Goal: Communication & Community: Answer question/provide support

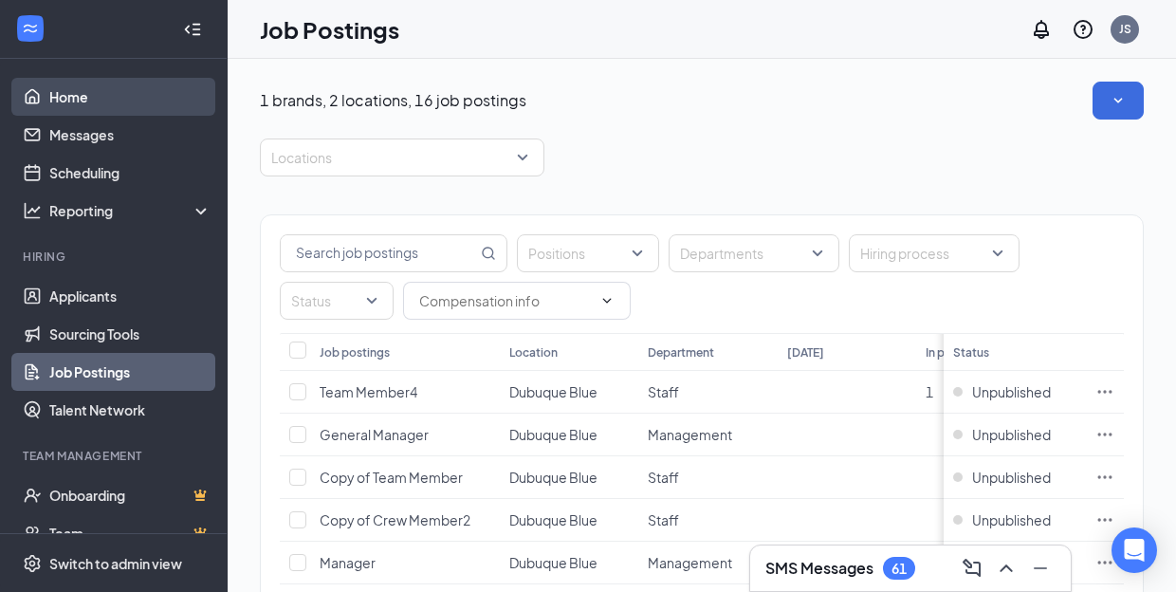
click at [119, 109] on link "Home" at bounding box center [130, 97] width 162 height 38
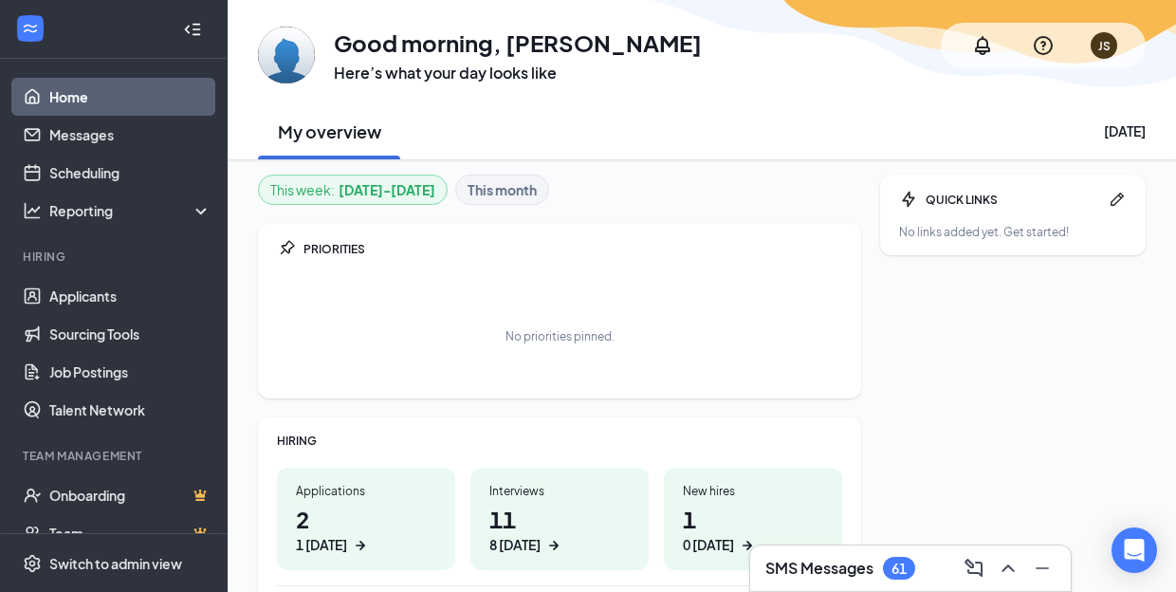
click at [844, 569] on h3 "SMS Messages" at bounding box center [819, 567] width 108 height 21
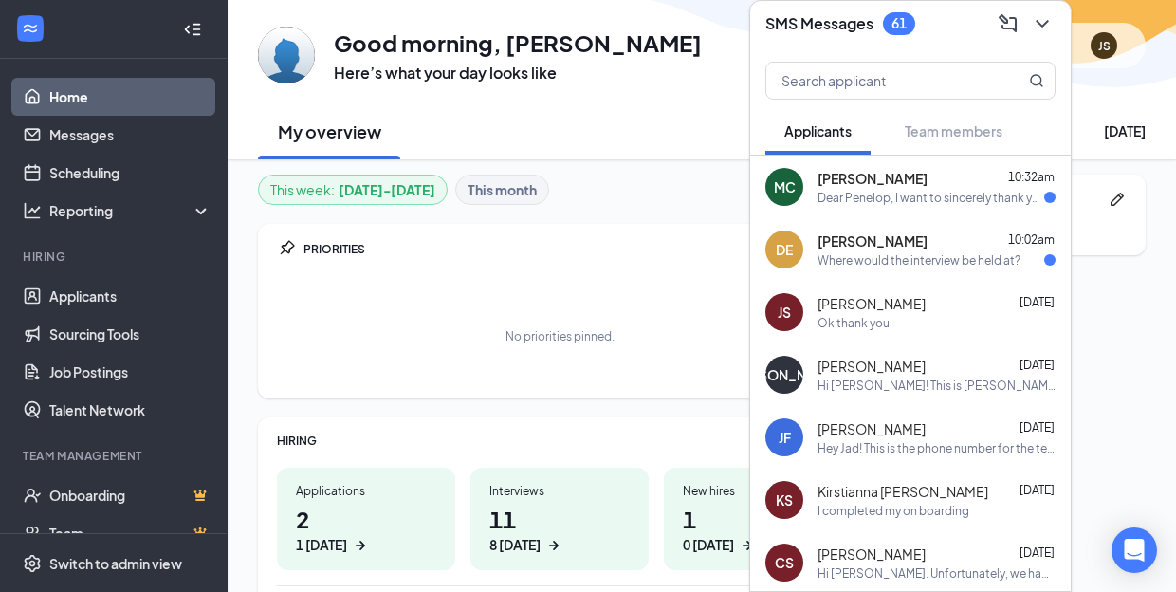
click at [958, 257] on div "Where would the interview be held at?" at bounding box center [918, 260] width 203 height 16
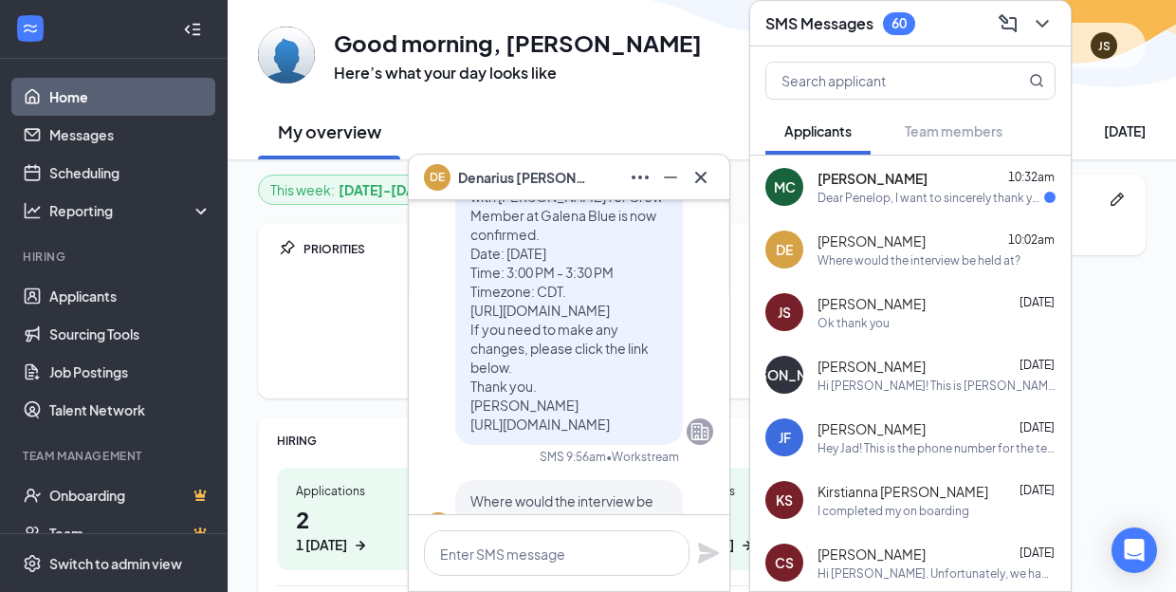
scroll to position [-81, 0]
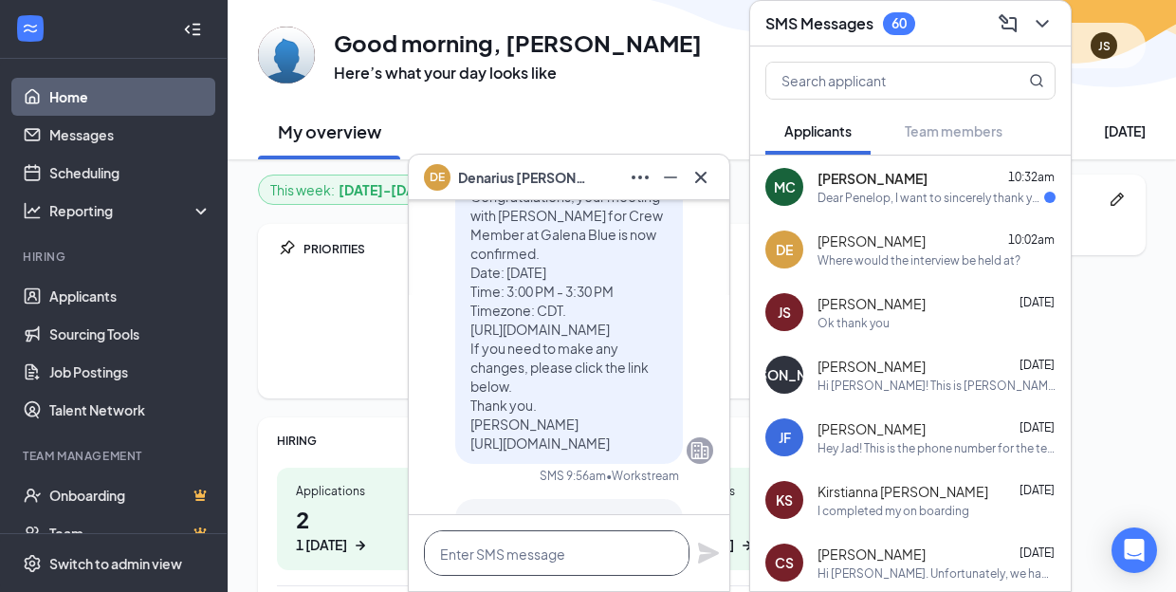
click at [531, 562] on textarea at bounding box center [556, 553] width 265 height 46
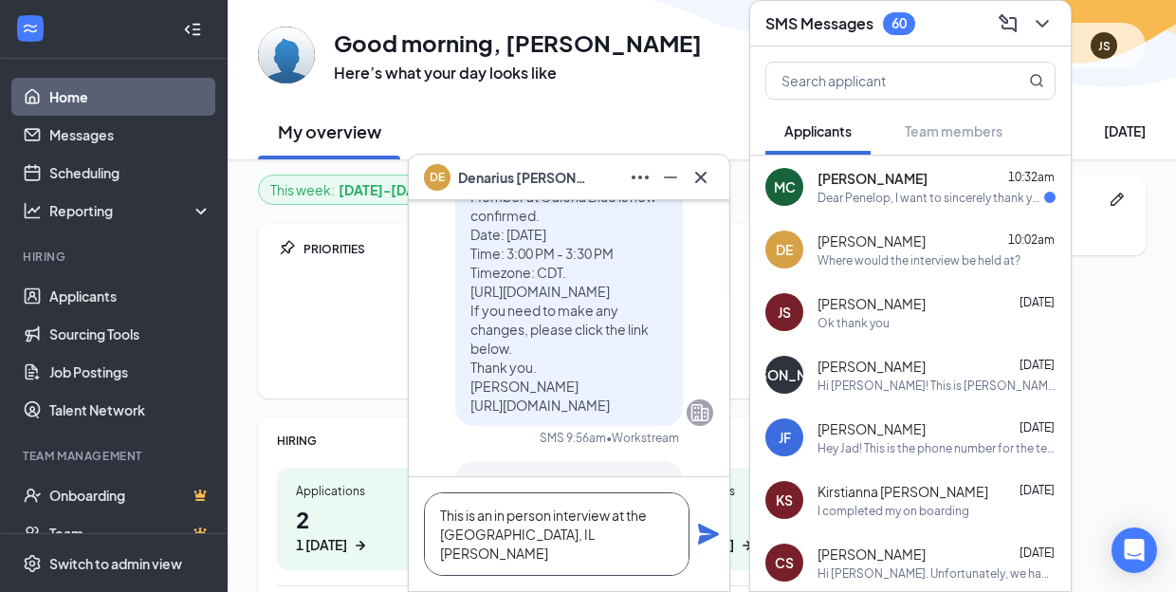
scroll to position [1, 0]
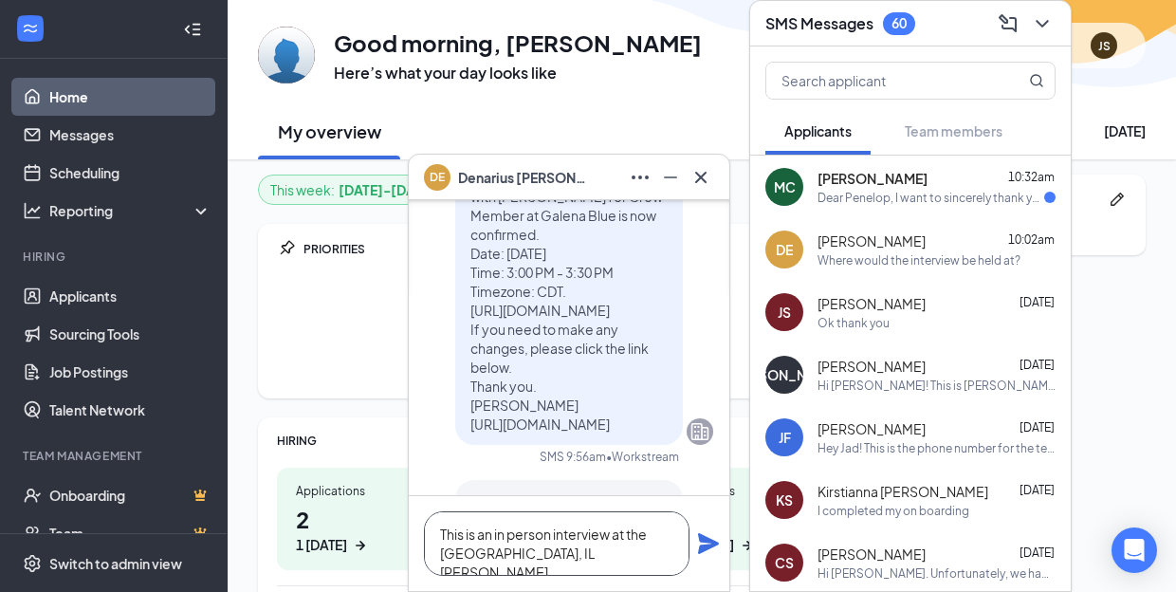
type textarea "This is an in person interview at the Galena, IL Culver's"
click at [719, 541] on icon "Plane" at bounding box center [708, 543] width 23 height 23
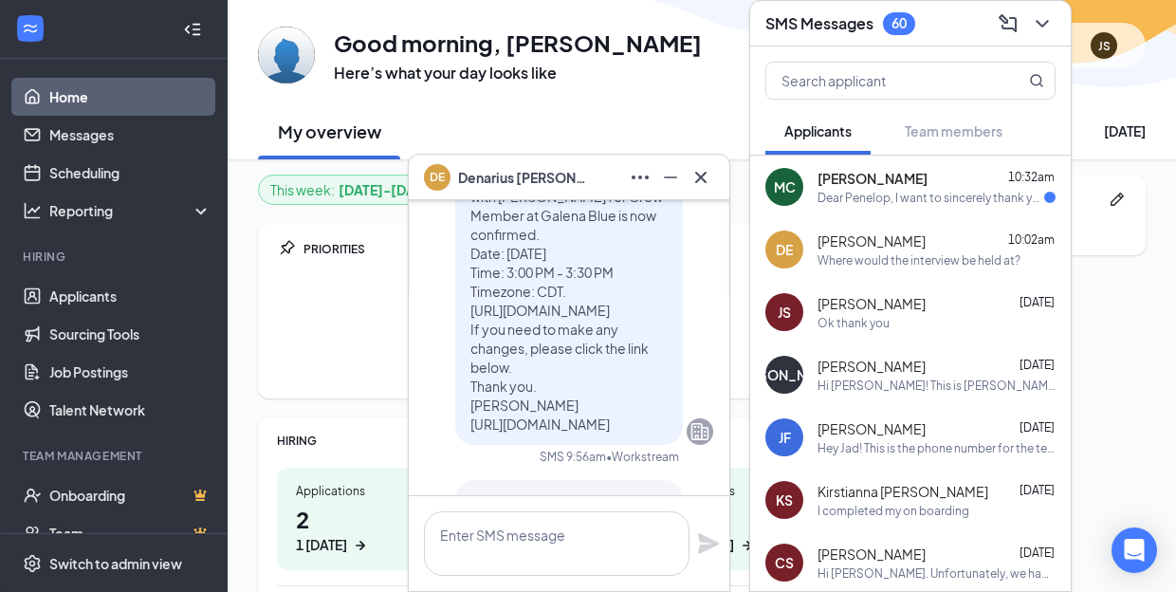
scroll to position [0, 0]
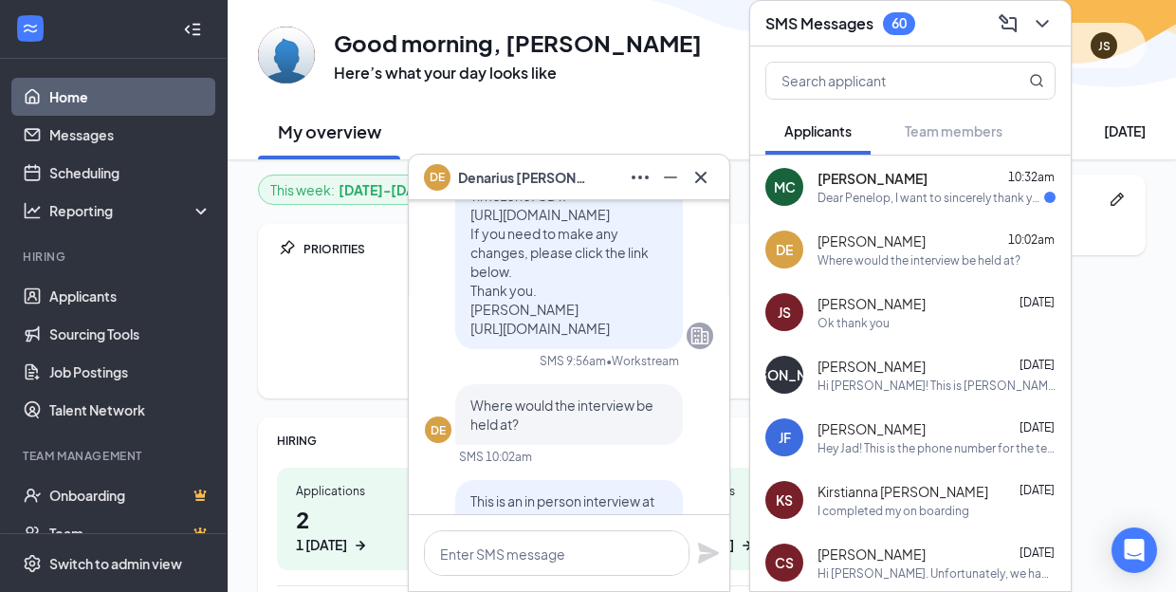
click at [888, 171] on span "Md Chowdhury" at bounding box center [872, 178] width 110 height 19
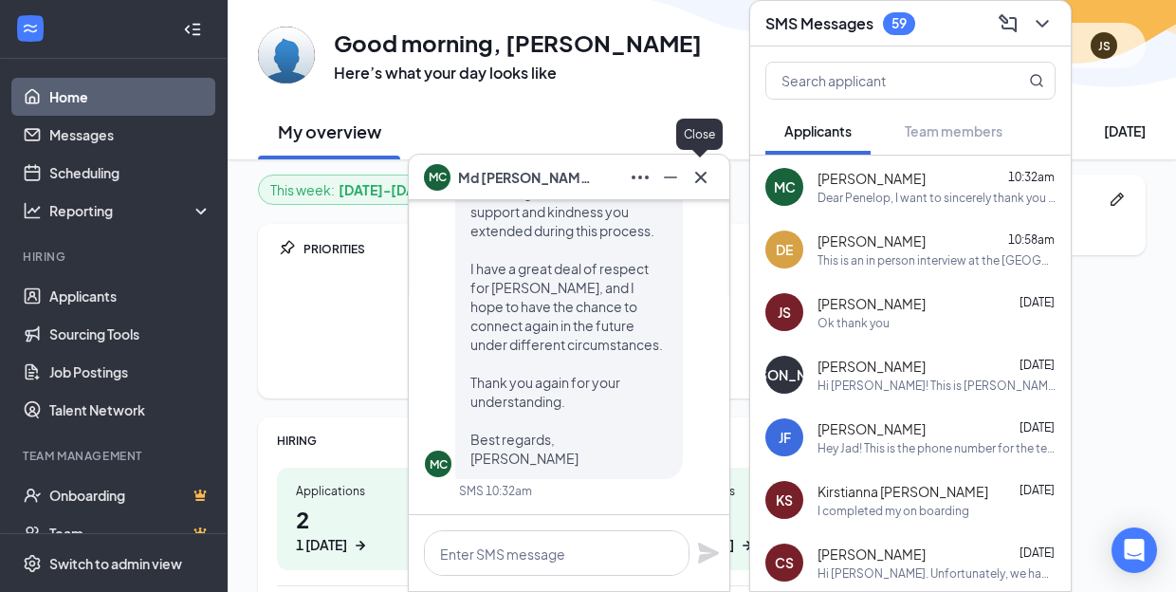
click at [703, 176] on icon "Cross" at bounding box center [700, 177] width 23 height 23
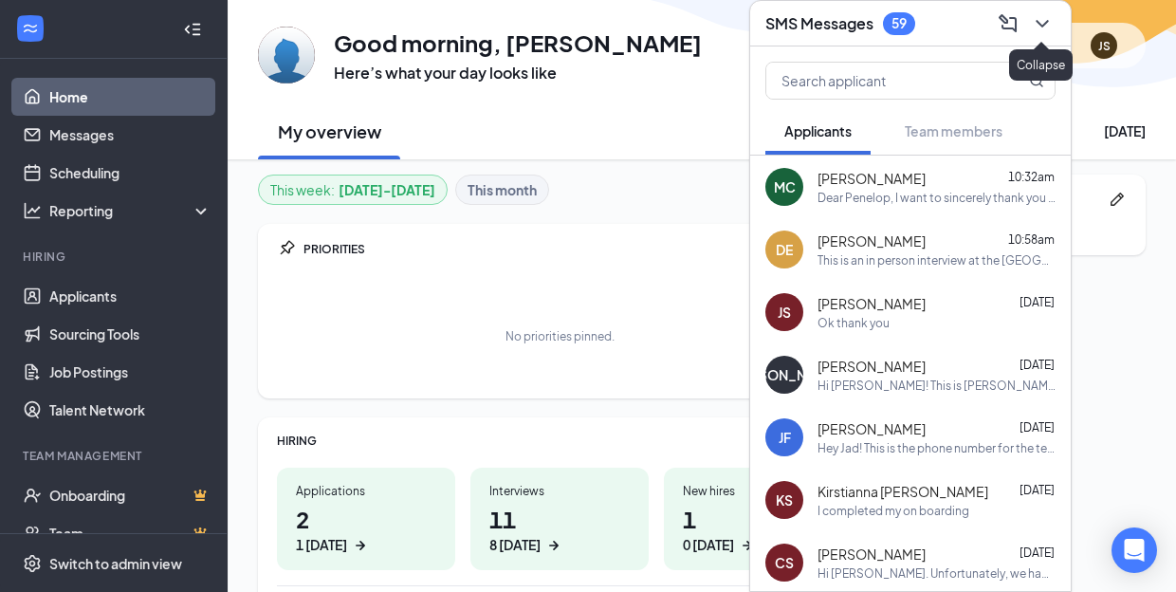
click at [1047, 19] on icon "ChevronDown" at bounding box center [1041, 23] width 23 height 23
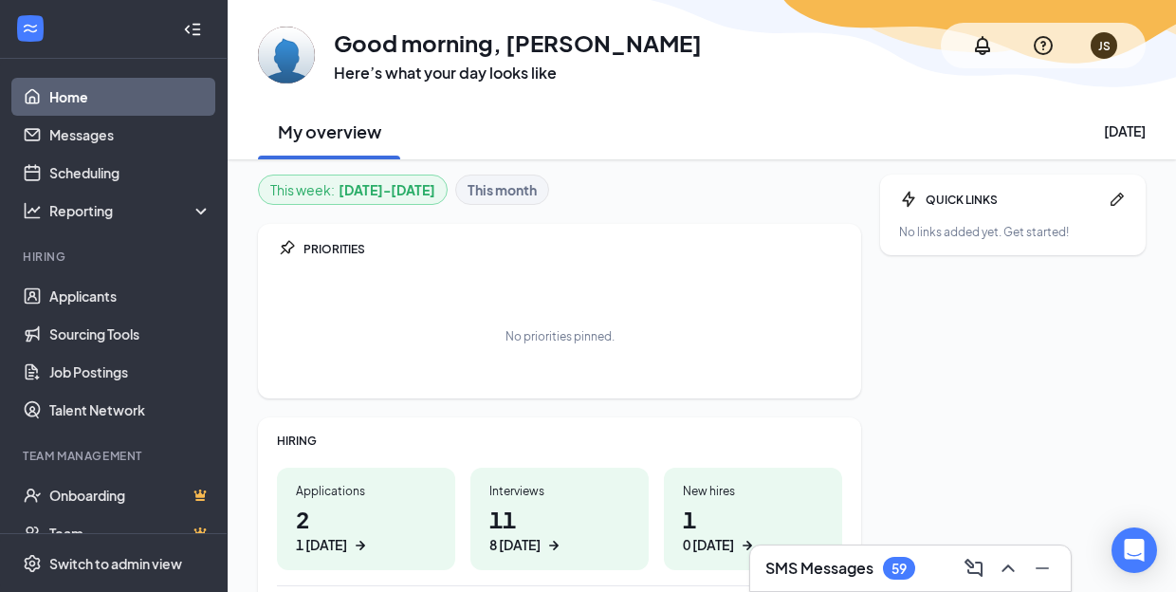
click at [815, 550] on div "SMS Messages 59" at bounding box center [910, 568] width 320 height 46
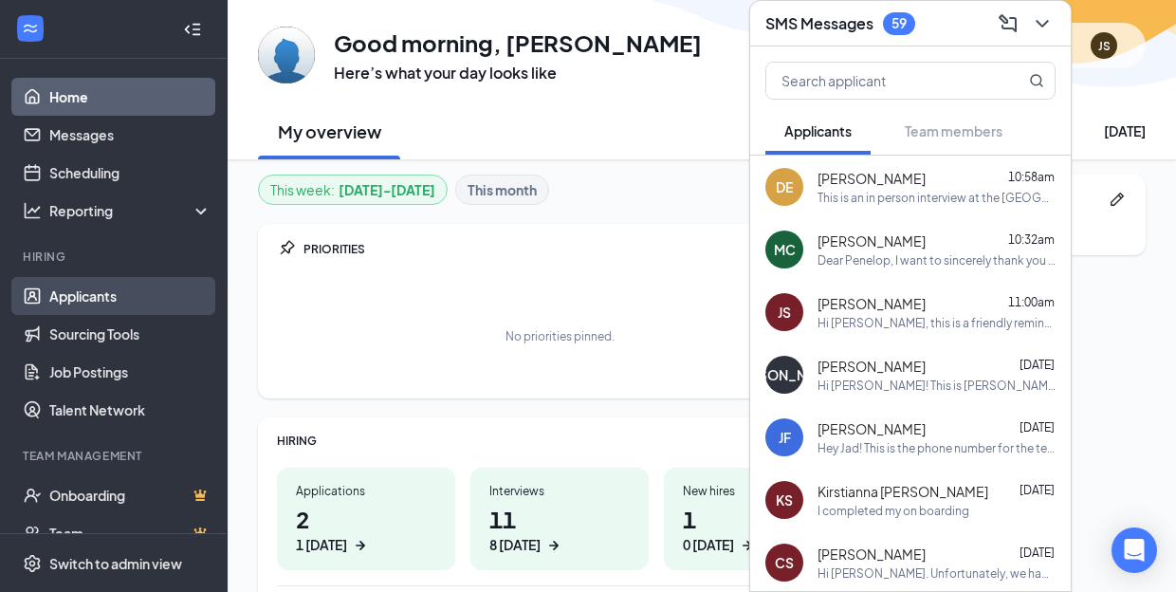
click at [93, 301] on link "Applicants" at bounding box center [130, 296] width 162 height 38
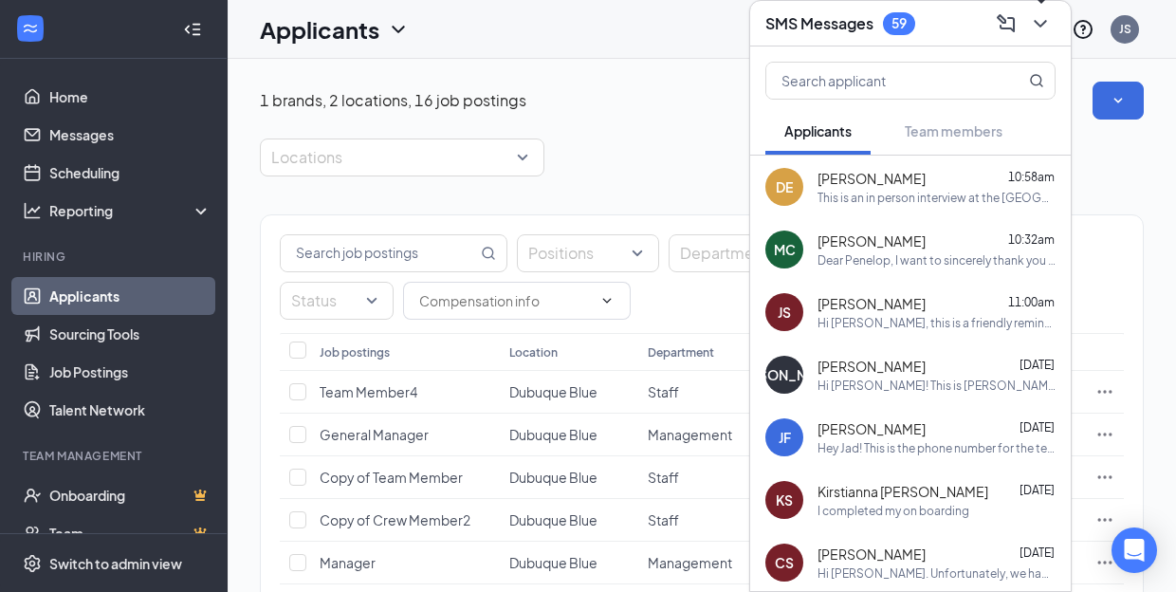
click at [1048, 24] on icon "ChevronDown" at bounding box center [1040, 23] width 23 height 23
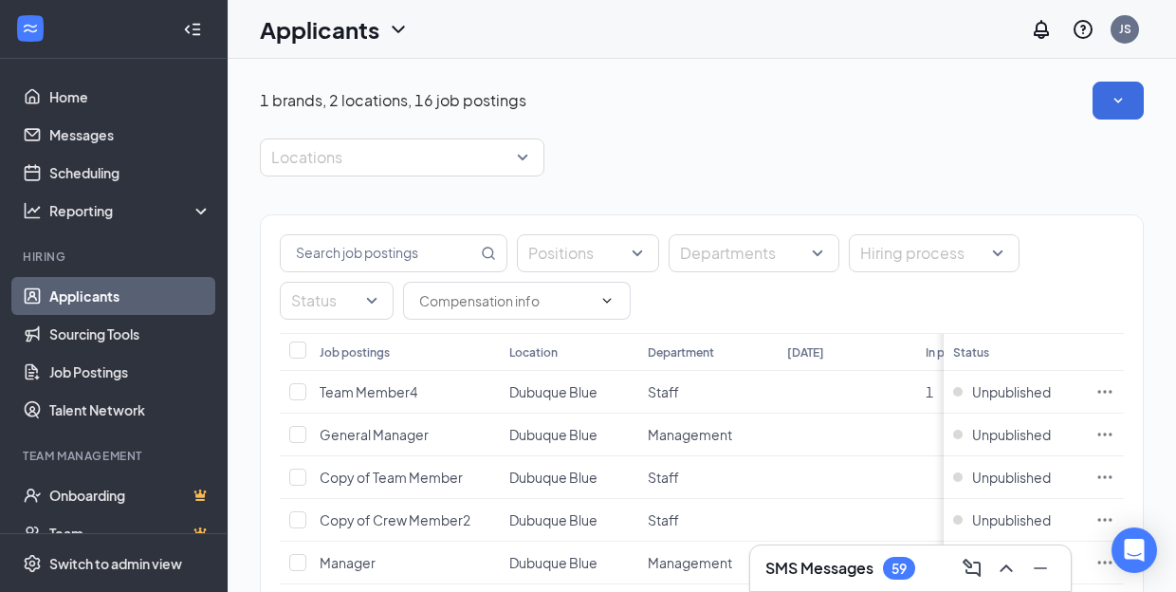
click at [412, 23] on div "Applicants JS" at bounding box center [702, 29] width 948 height 59
click at [399, 27] on icon "ChevronDown" at bounding box center [398, 29] width 23 height 23
click at [366, 85] on link "Applicants" at bounding box center [373, 82] width 205 height 19
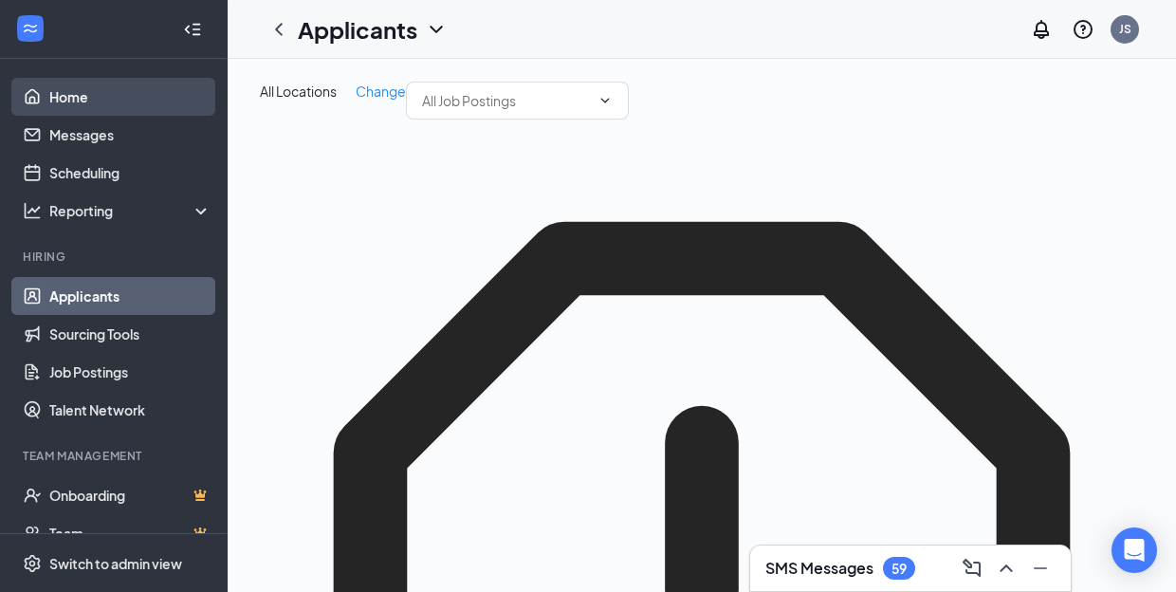
click at [119, 99] on link "Home" at bounding box center [130, 97] width 162 height 38
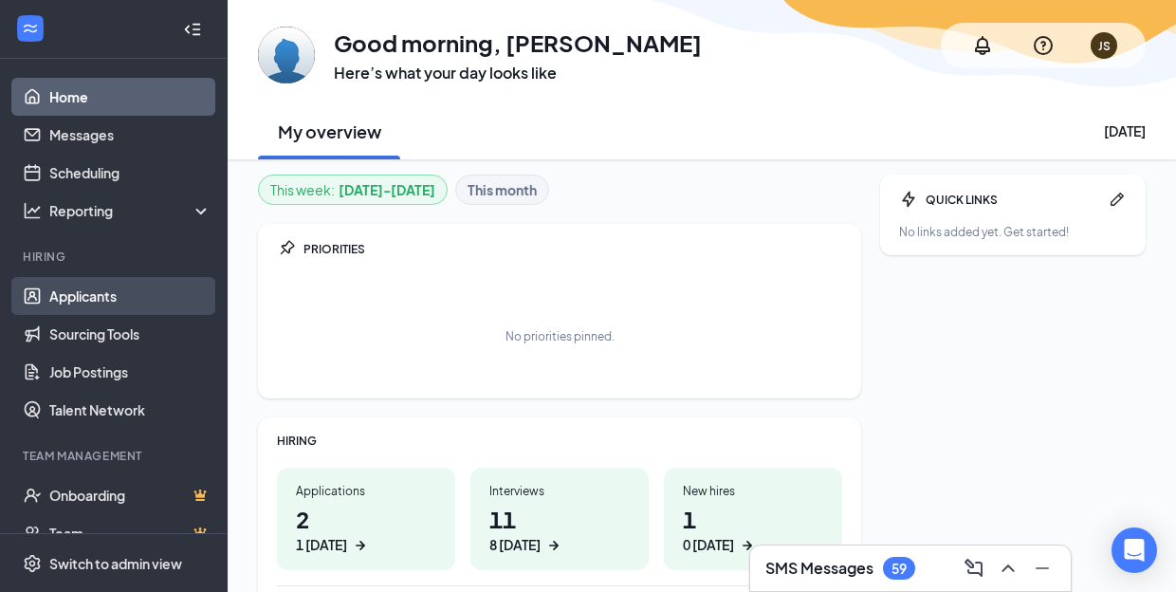
click at [96, 301] on link "Applicants" at bounding box center [130, 296] width 162 height 38
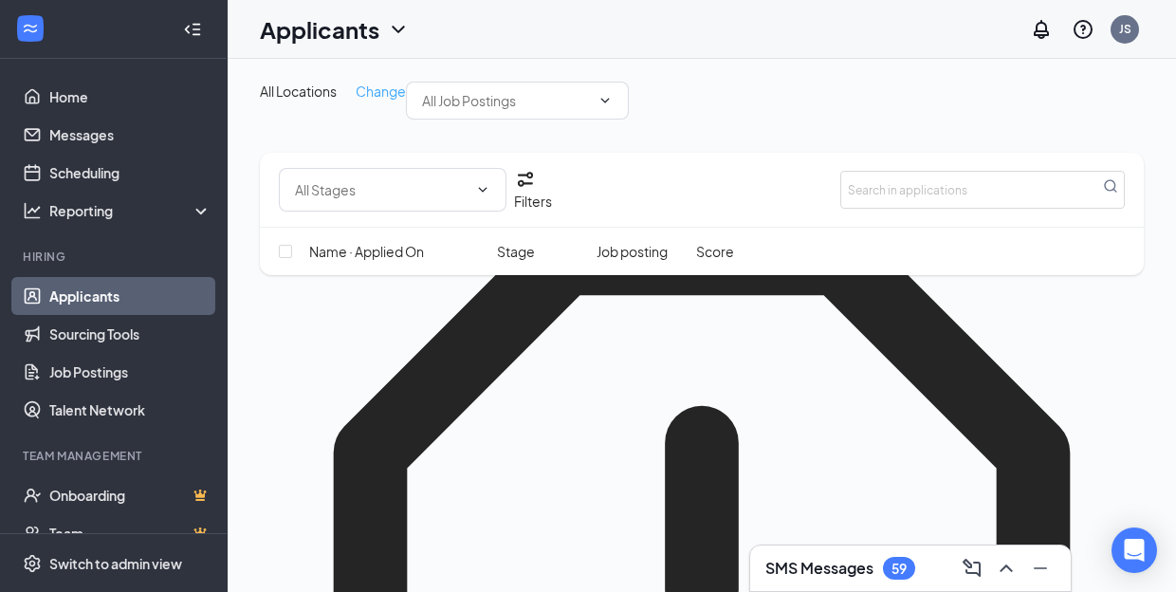
click at [384, 94] on span "Change" at bounding box center [380, 90] width 50 height 17
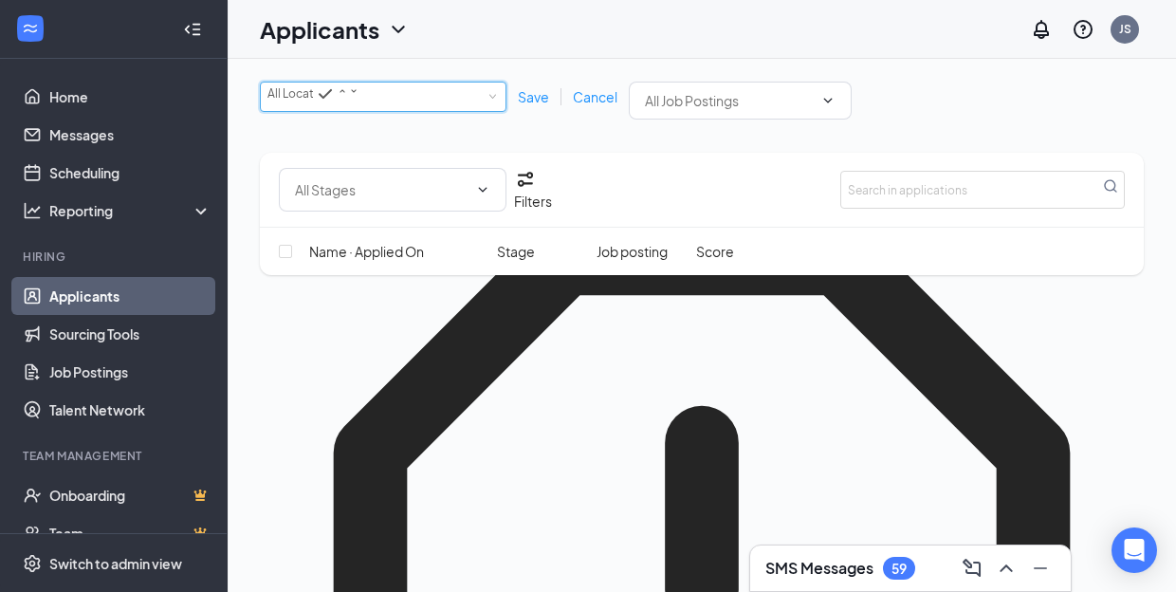
click at [488, 99] on span at bounding box center [492, 97] width 9 height 9
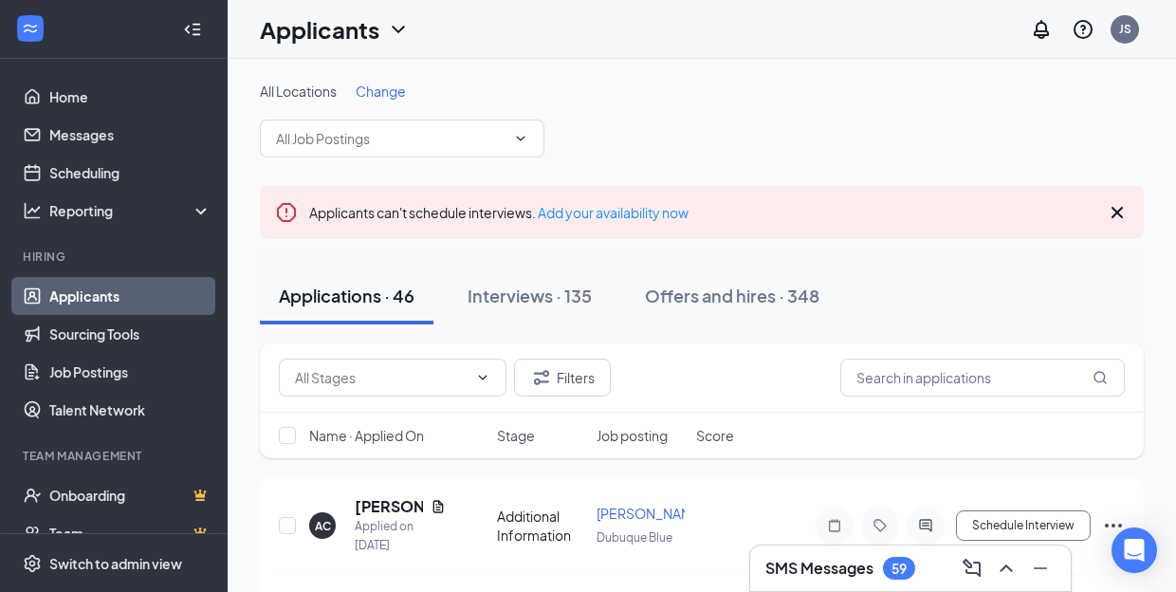
click at [378, 93] on span "Change" at bounding box center [380, 90] width 50 height 17
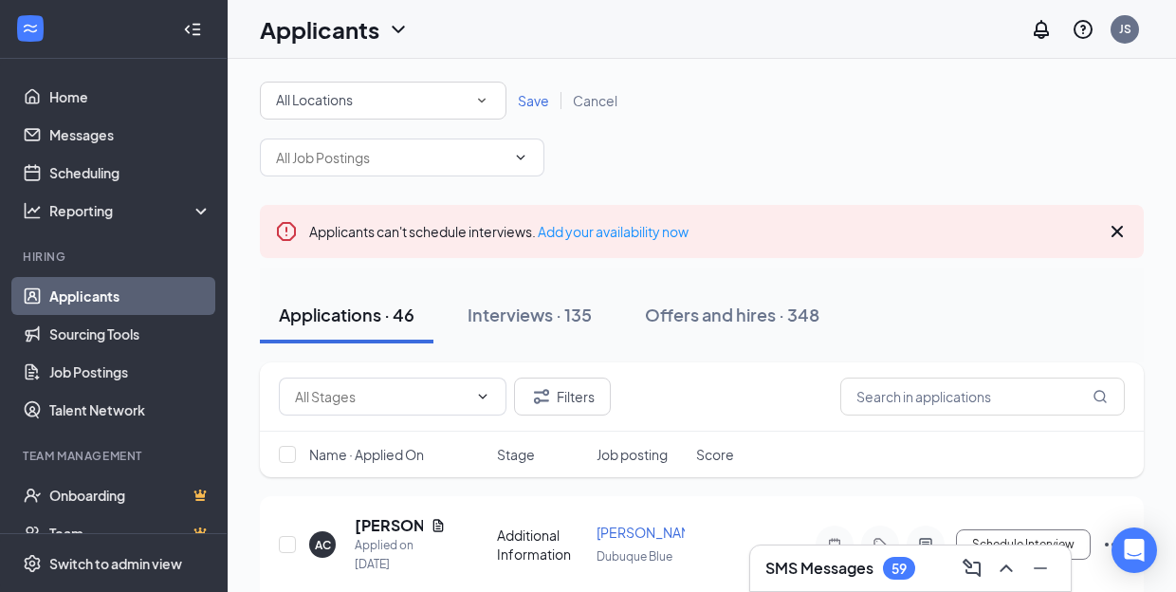
click at [391, 95] on div "All Locations" at bounding box center [383, 100] width 214 height 23
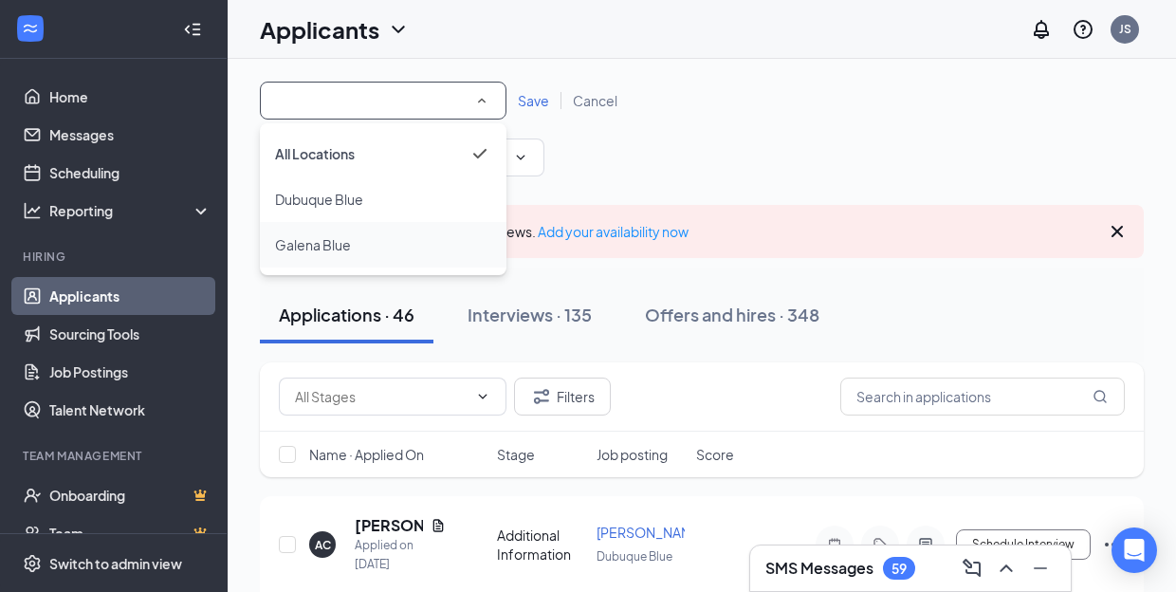
click at [355, 257] on li "Galena Blue" at bounding box center [383, 245] width 246 height 46
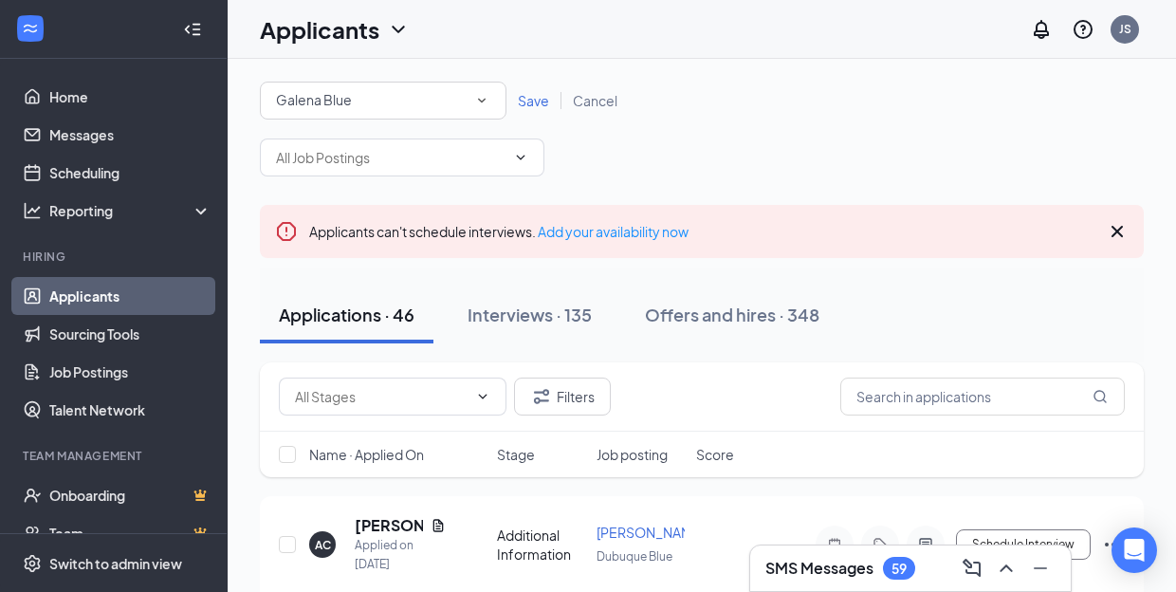
click at [547, 98] on span "Save" at bounding box center [533, 100] width 31 height 17
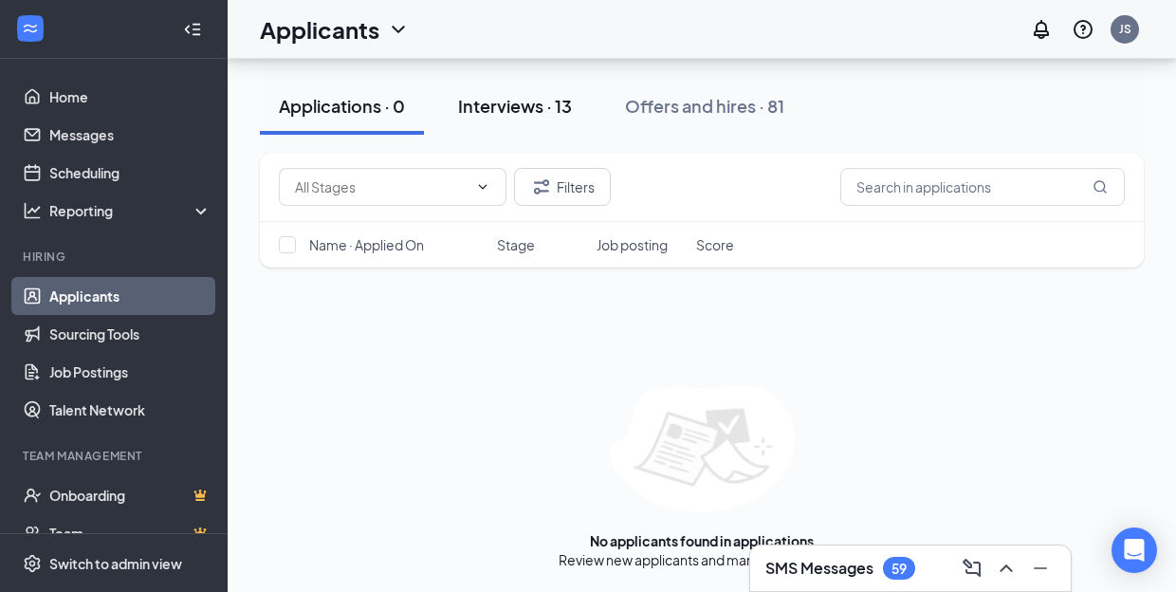
click at [542, 111] on div "Interviews · 13" at bounding box center [515, 106] width 114 height 24
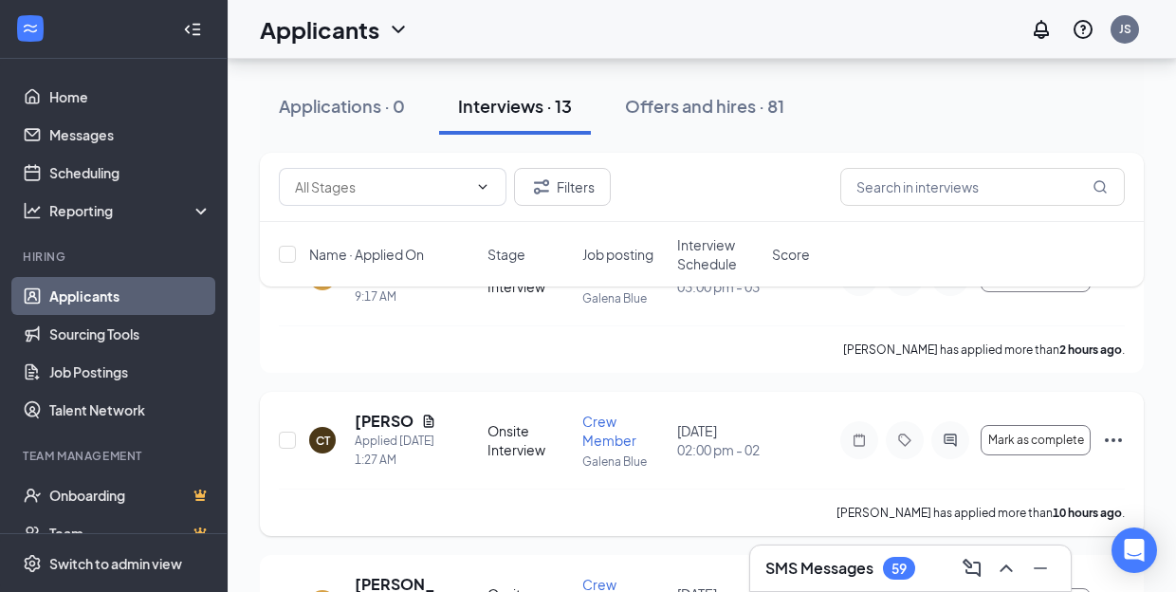
scroll to position [268, 0]
click at [382, 422] on h5 "[PERSON_NAME]" at bounding box center [384, 420] width 59 height 21
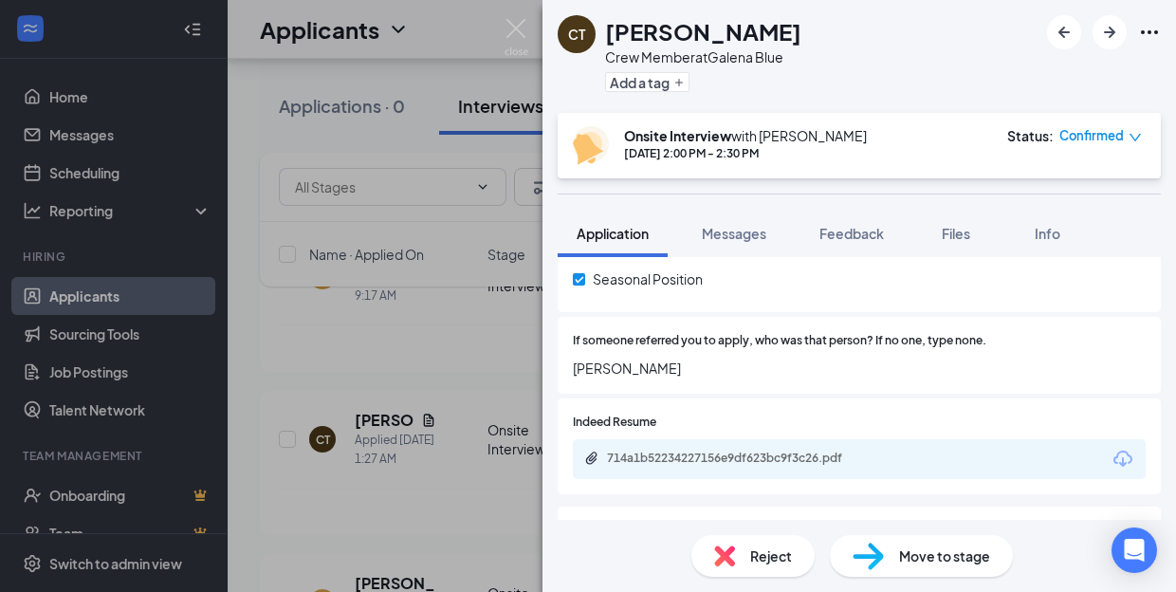
scroll to position [487, 0]
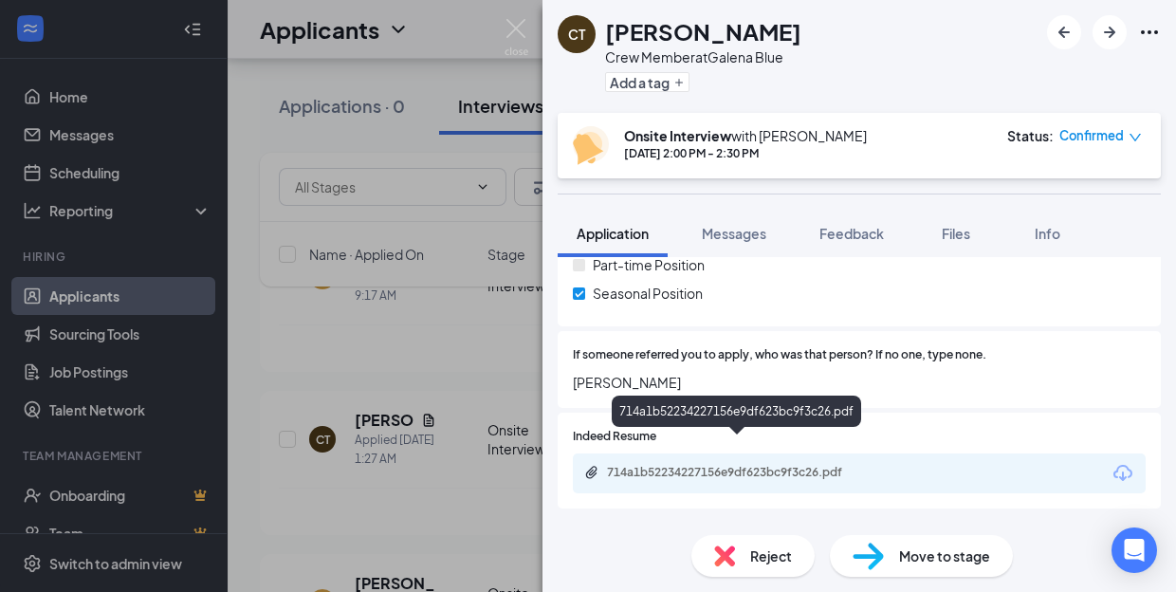
click at [732, 465] on div "714a1b52234227156e9df623bc9f3c26.pdf" at bounding box center [739, 472] width 265 height 15
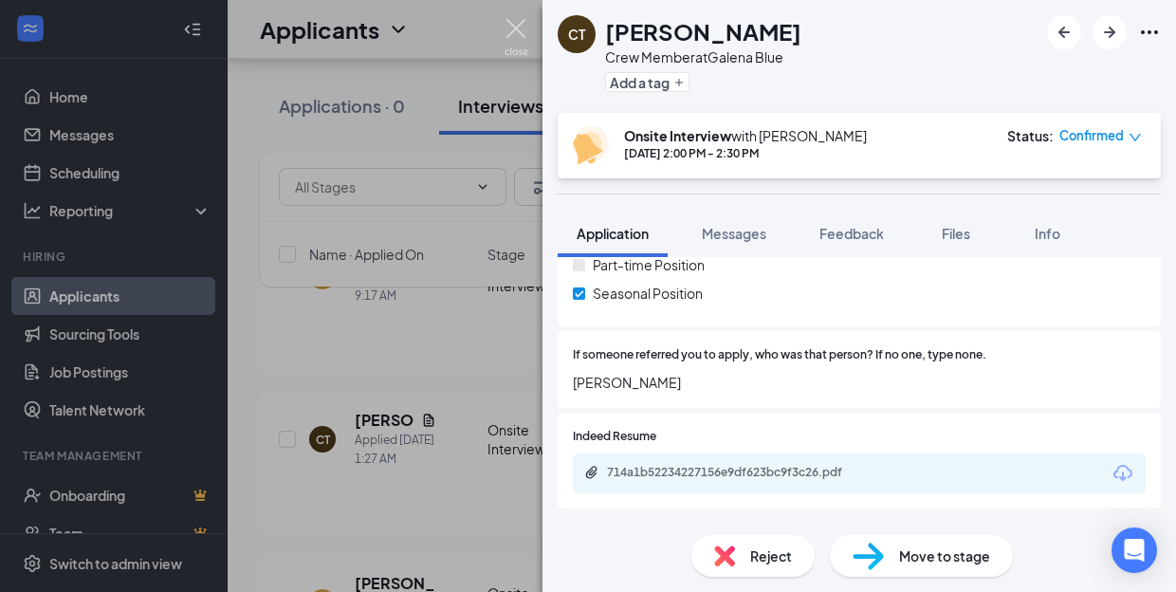
click at [522, 28] on img at bounding box center [516, 37] width 24 height 37
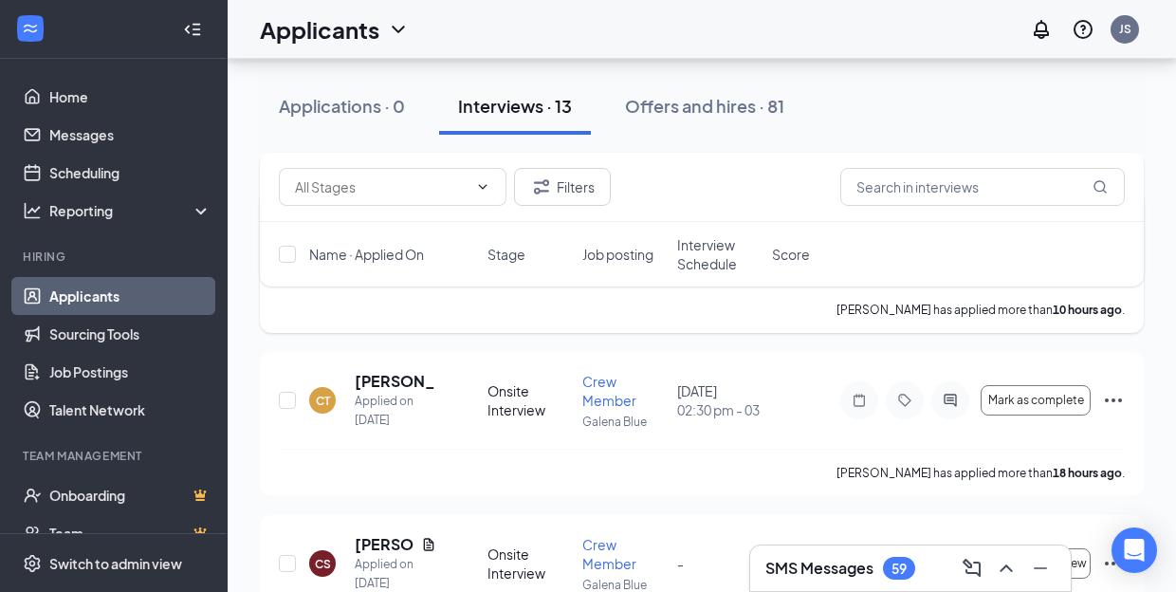
scroll to position [506, 0]
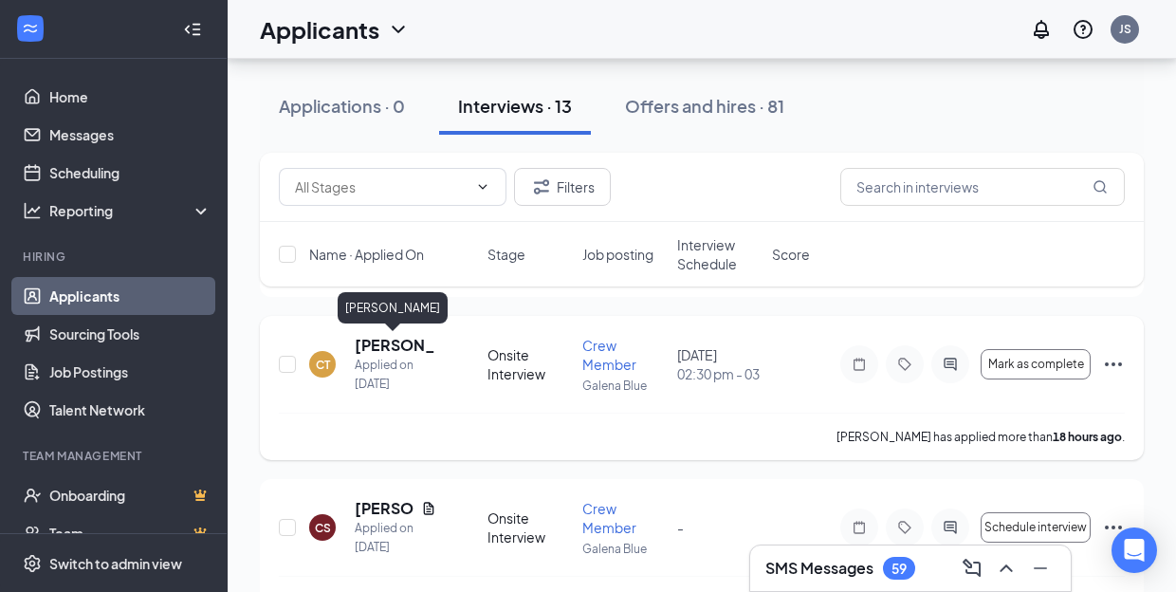
click at [387, 341] on h5 "[PERSON_NAME]" at bounding box center [396, 345] width 82 height 21
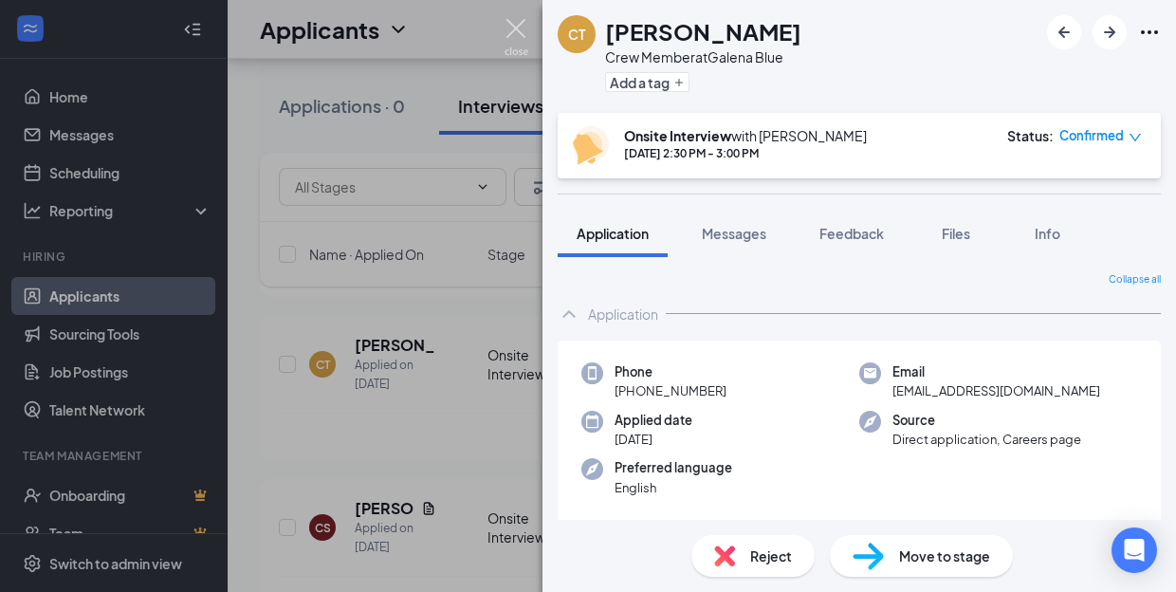
click at [519, 27] on img at bounding box center [516, 37] width 24 height 37
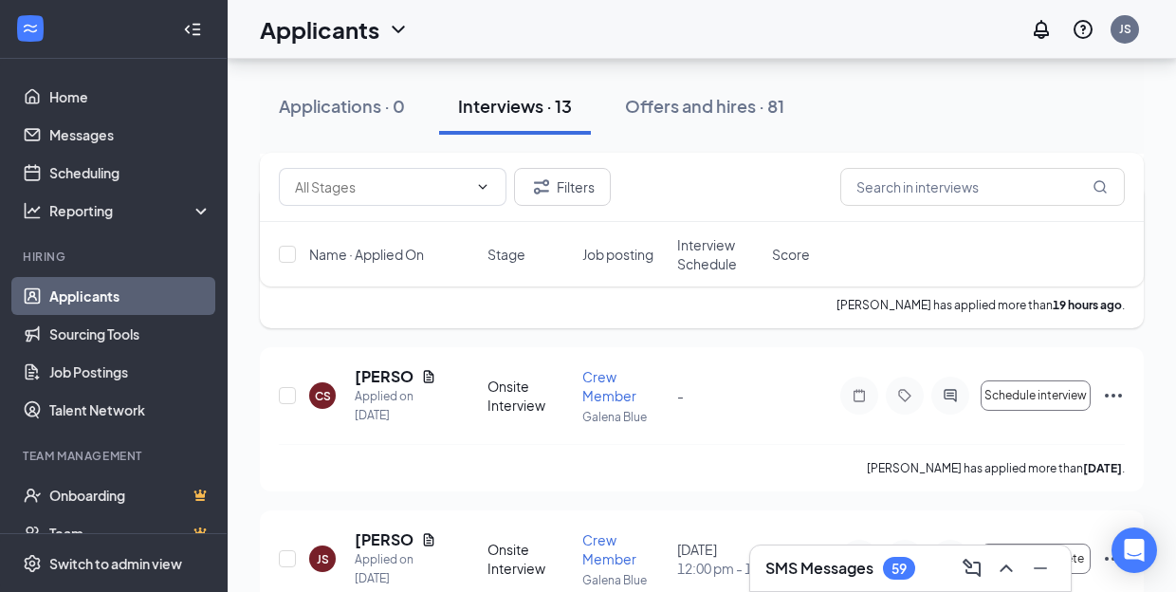
scroll to position [657, 0]
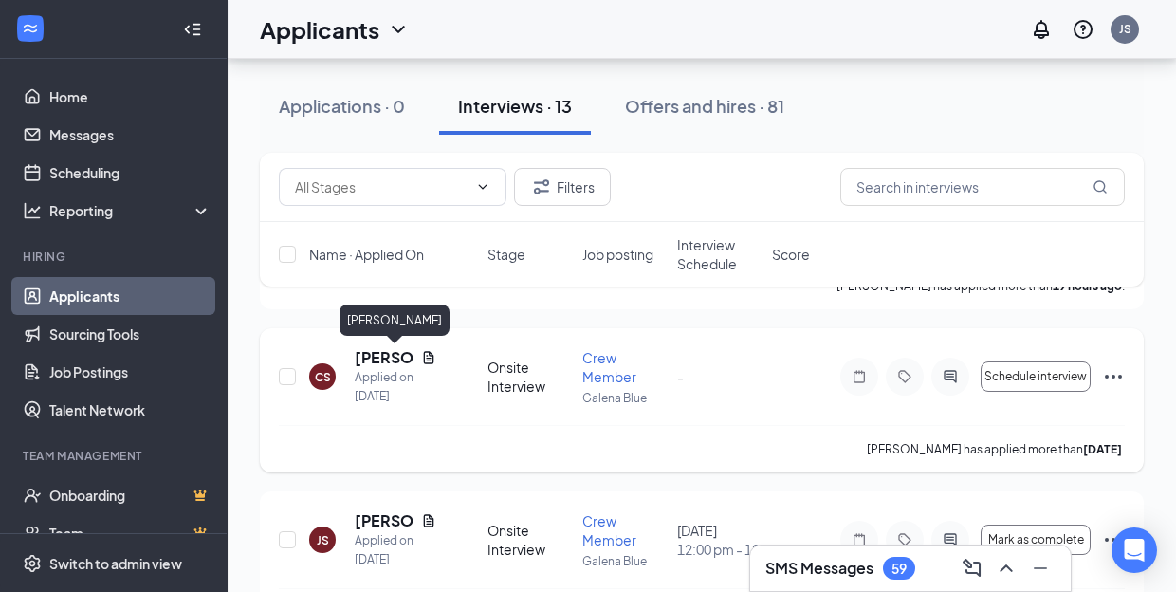
click at [382, 353] on h5 "[PERSON_NAME]" at bounding box center [384, 357] width 59 height 21
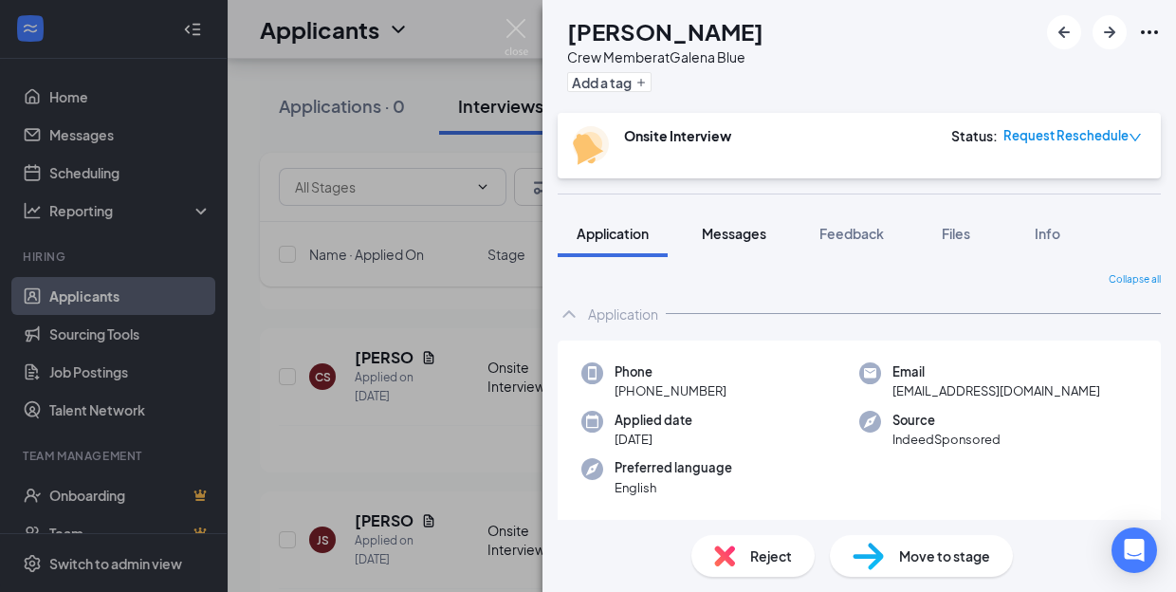
click at [744, 226] on span "Messages" at bounding box center [734, 233] width 64 height 17
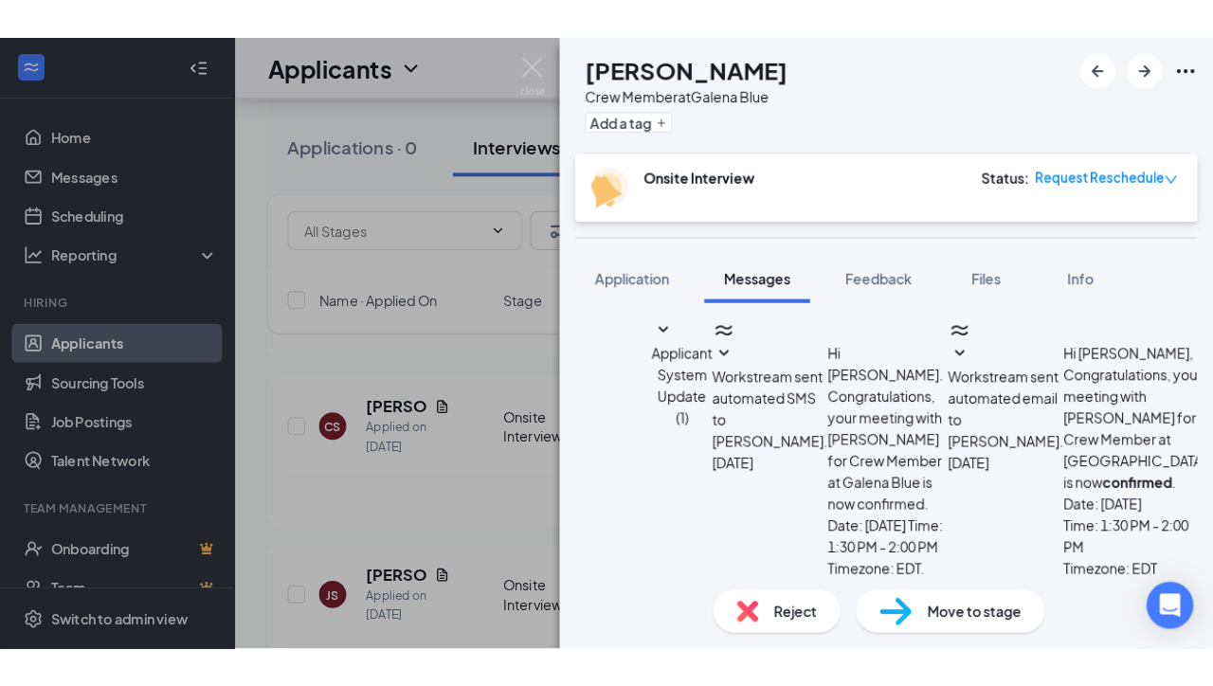
scroll to position [918, 0]
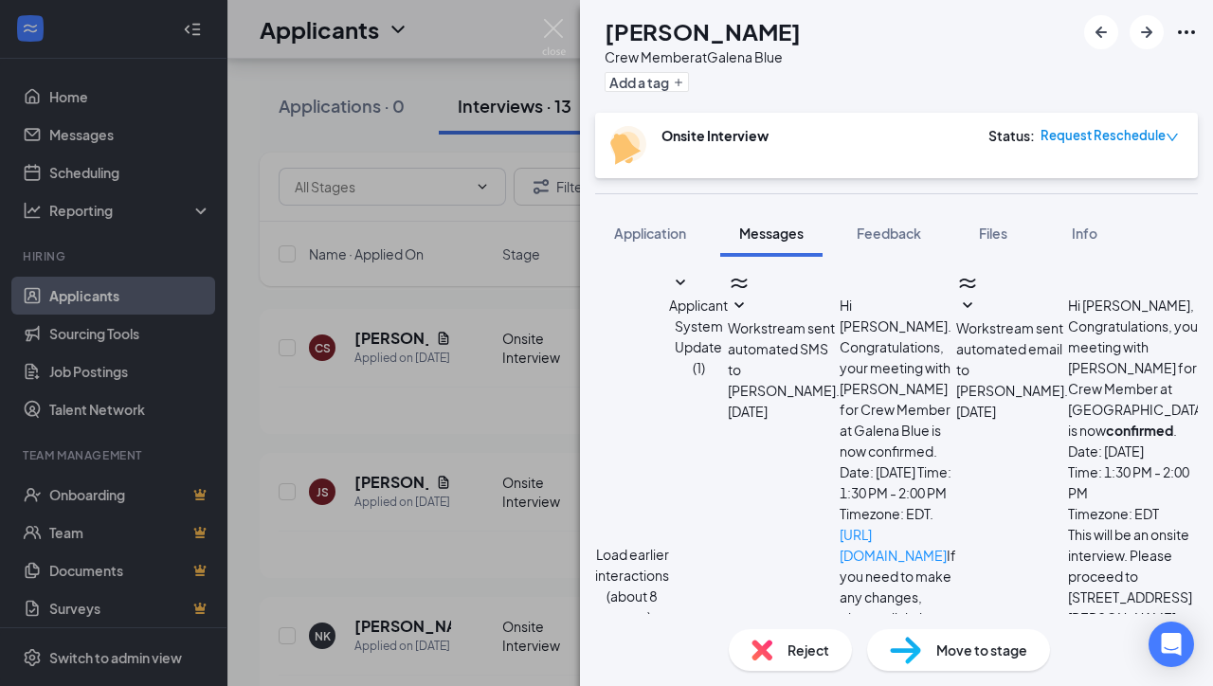
type textarea "Hello again [PERSON_NAME]. Just checking in one more time to verify that you me…"
click at [556, 28] on img at bounding box center [554, 37] width 24 height 37
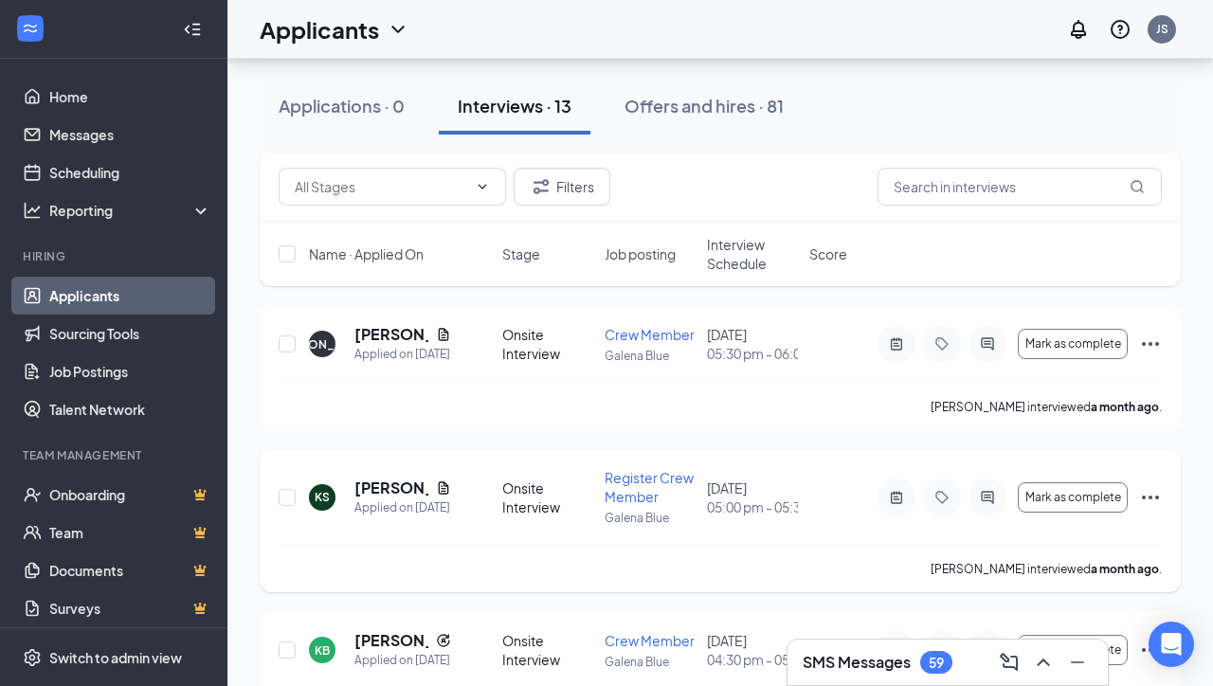
scroll to position [1617, 0]
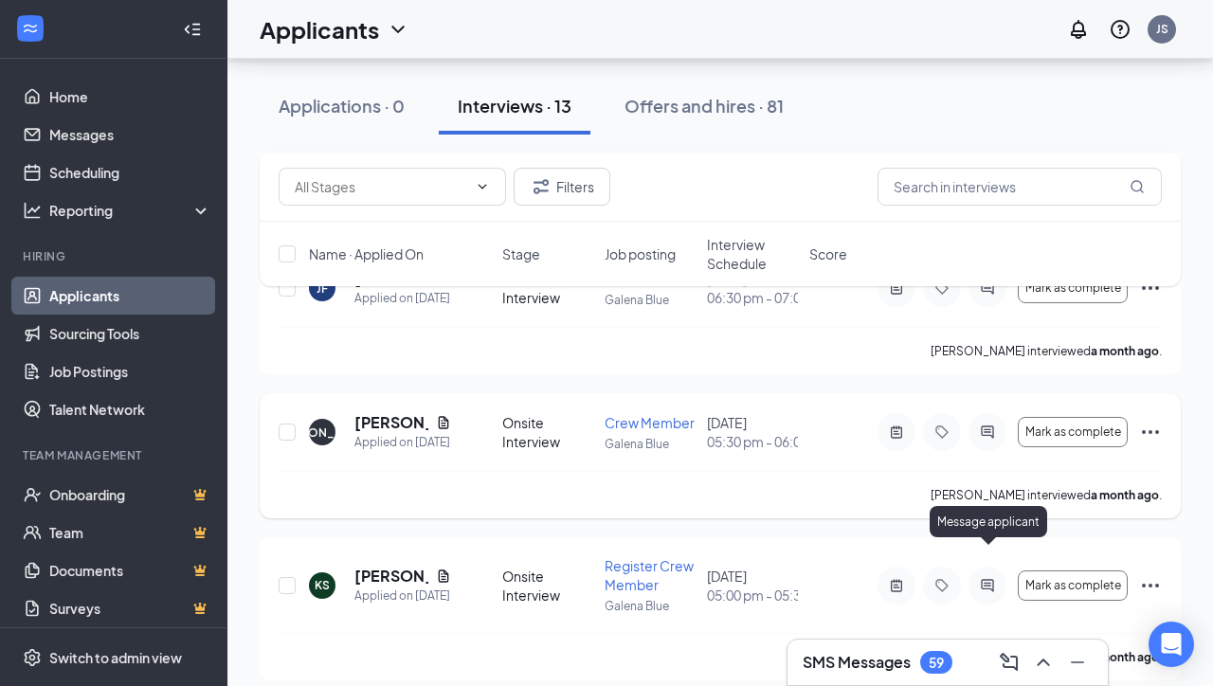
click at [992, 440] on icon "ActiveChat" at bounding box center [987, 432] width 23 height 15
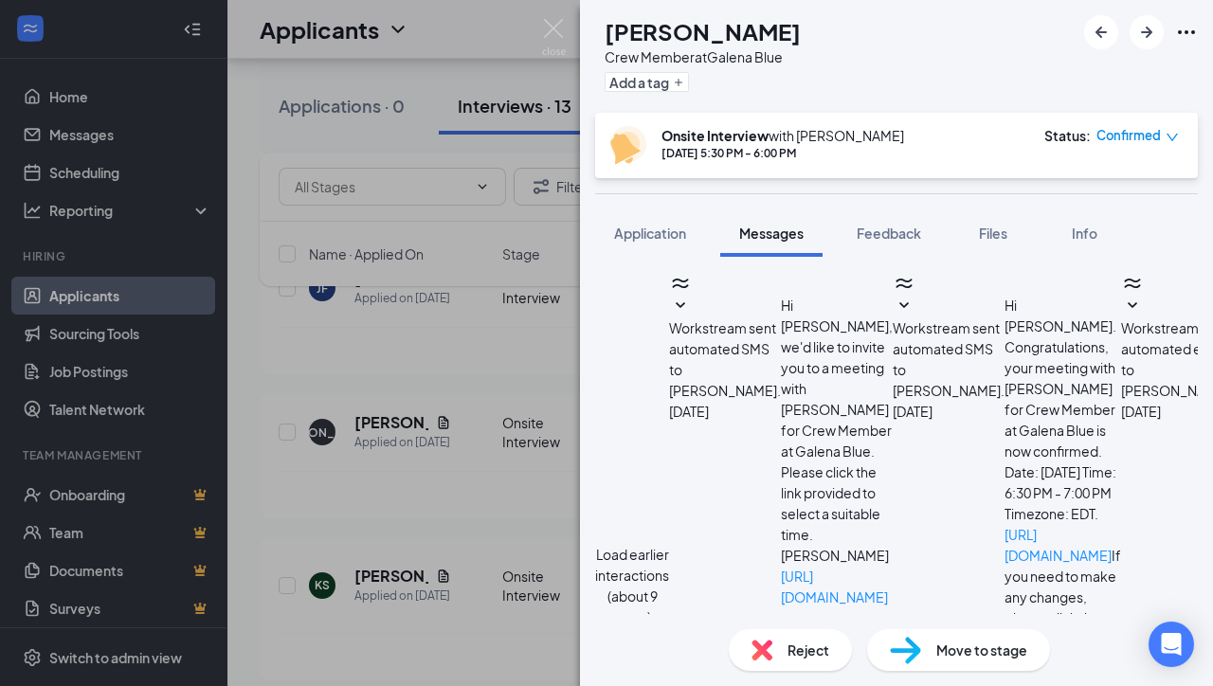
scroll to position [901, 0]
click at [556, 36] on img at bounding box center [554, 37] width 24 height 37
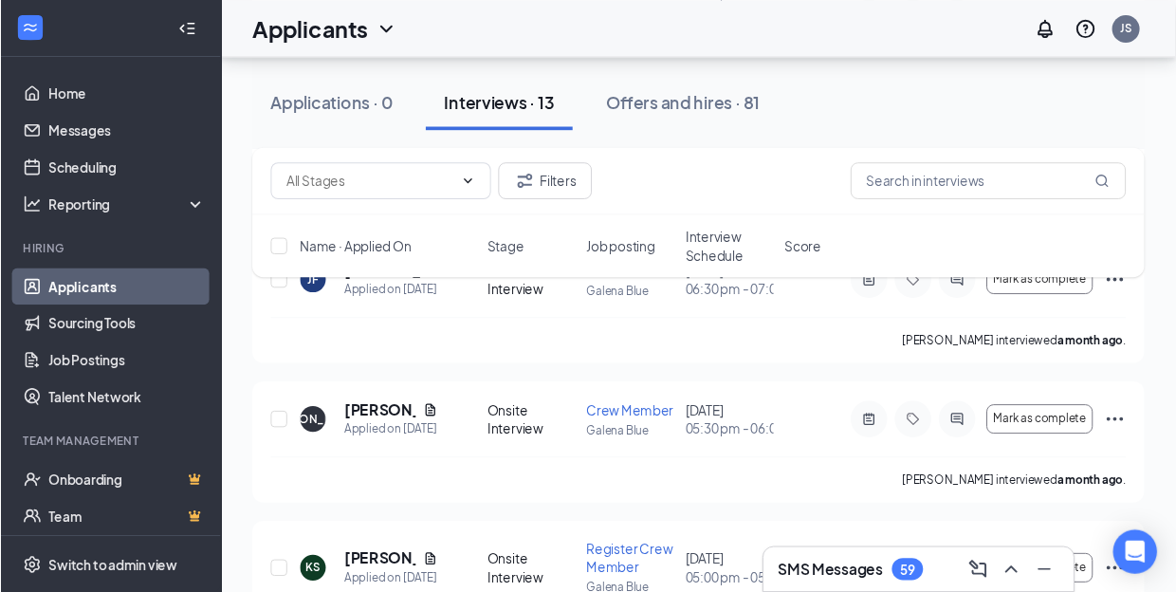
scroll to position [1617, 0]
